Goal: Information Seeking & Learning: Understand process/instructions

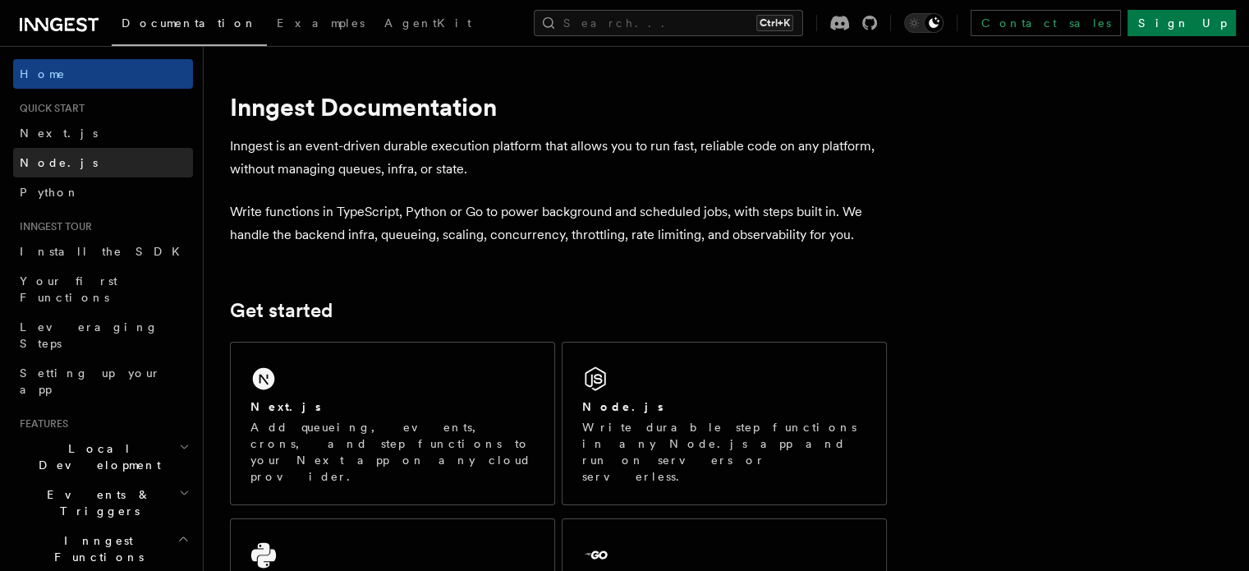
click at [91, 155] on link "Node.js" at bounding box center [103, 163] width 180 height 30
click at [47, 154] on span "Node.js" at bounding box center [59, 162] width 78 height 16
